Goal: Information Seeking & Learning: Learn about a topic

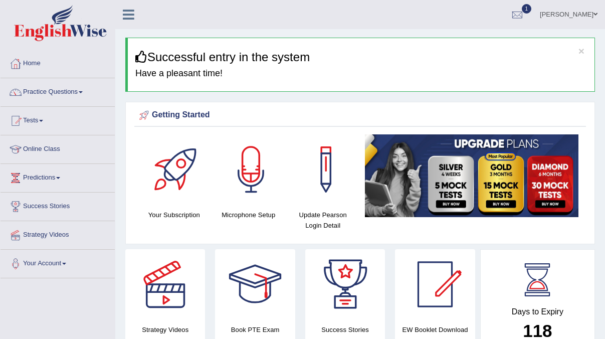
click at [525, 11] on span "1" at bounding box center [527, 9] width 10 height 10
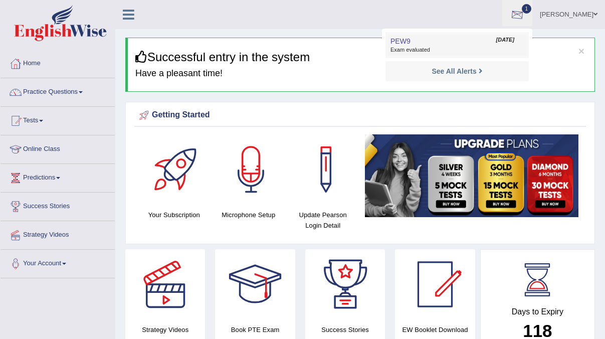
click at [436, 46] on link "PEW9 Sep 4, 2025 Exam evaluated" at bounding box center [457, 45] width 138 height 21
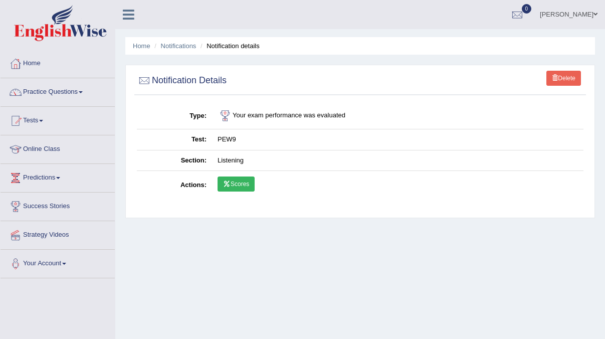
click at [237, 186] on link "Scores" at bounding box center [236, 184] width 37 height 15
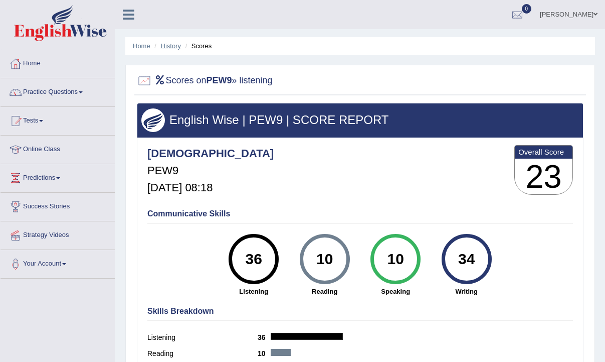
click at [172, 47] on link "History" at bounding box center [171, 46] width 20 height 8
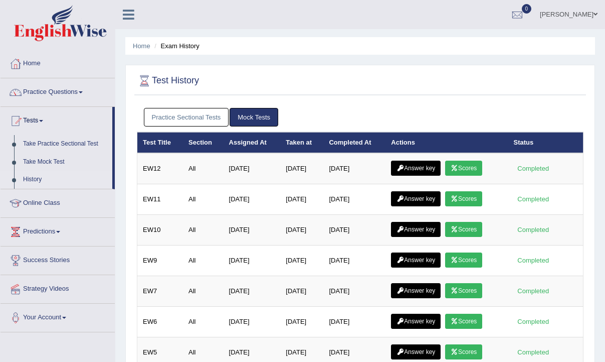
click at [185, 113] on link "Practice Sectional Tests" at bounding box center [186, 117] width 85 height 19
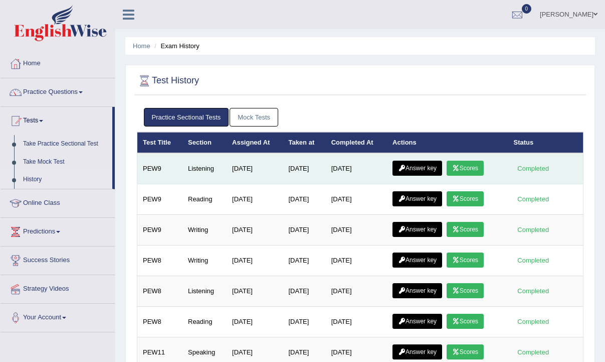
click at [406, 165] on icon at bounding box center [402, 168] width 8 height 6
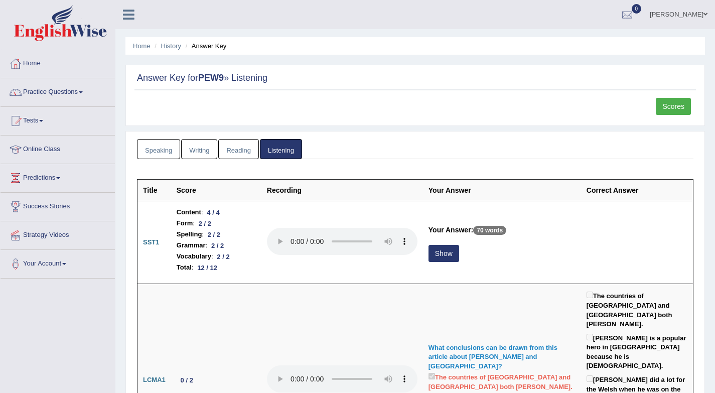
click at [35, 121] on link "Tests" at bounding box center [58, 119] width 114 height 25
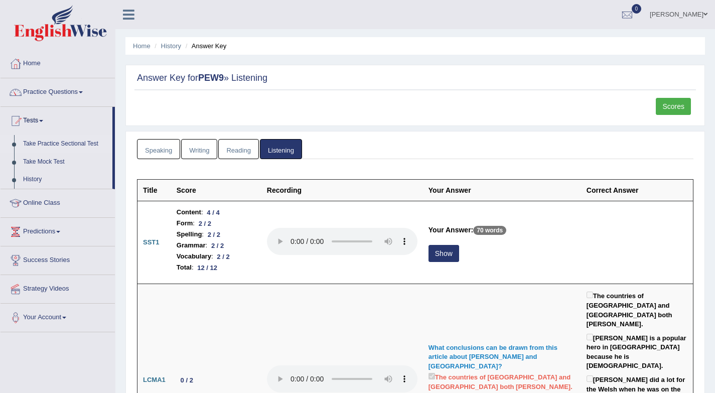
click at [62, 146] on link "Take Practice Sectional Test" at bounding box center [66, 144] width 94 height 18
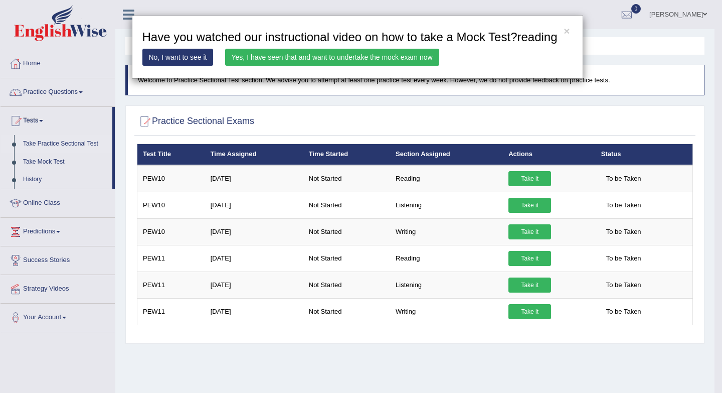
click at [314, 66] on link "Yes, I have seen that and want to undertake the mock exam now" at bounding box center [332, 57] width 214 height 17
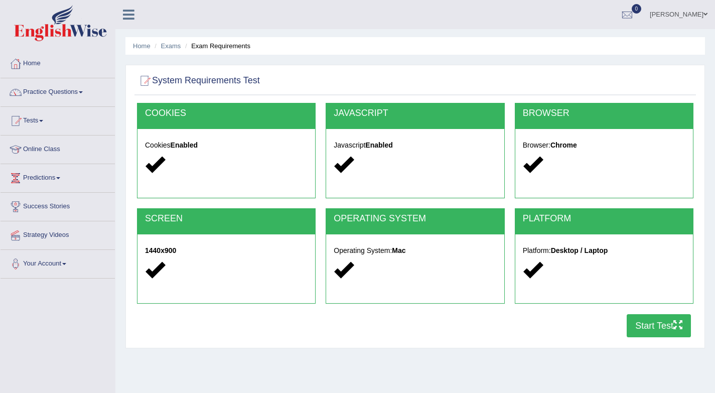
click at [670, 326] on button "Start Test" at bounding box center [658, 325] width 64 height 23
